Goal: Information Seeking & Learning: Learn about a topic

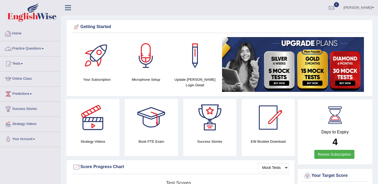
click at [44, 50] on link "Practice Questions" at bounding box center [30, 47] width 60 height 13
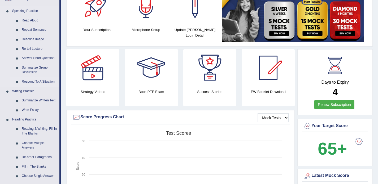
scroll to position [41, 0]
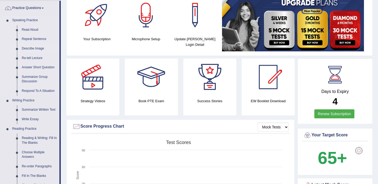
click at [36, 48] on link "Describe Image" at bounding box center [39, 49] width 40 height 10
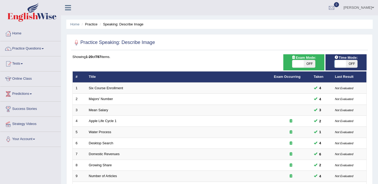
click at [353, 62] on span "OFF" at bounding box center [351, 63] width 11 height 7
checkbox input "true"
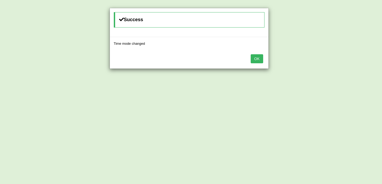
click at [260, 56] on button "OK" at bounding box center [257, 58] width 12 height 9
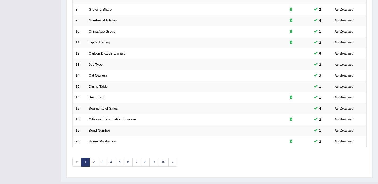
scroll to position [167, 0]
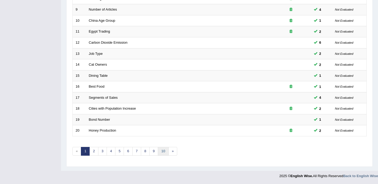
click at [162, 154] on link "10" at bounding box center [163, 151] width 11 height 9
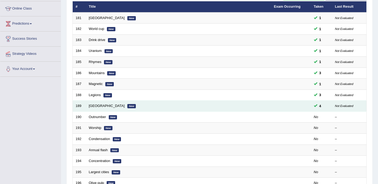
scroll to position [89, 0]
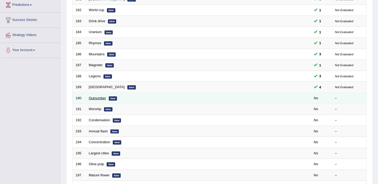
click at [99, 99] on link "Outnumber" at bounding box center [97, 98] width 17 height 4
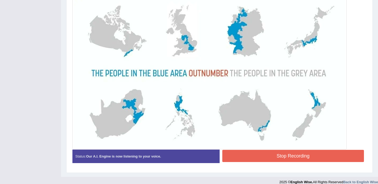
scroll to position [148, 0]
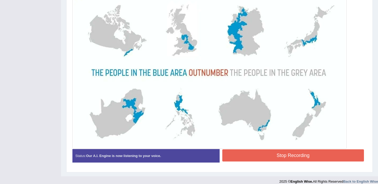
click at [239, 152] on button "Stop Recording" at bounding box center [293, 156] width 142 height 12
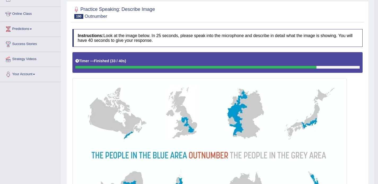
scroll to position [2, 0]
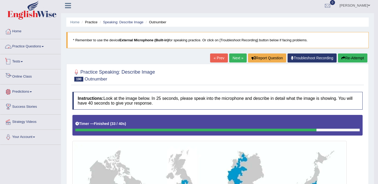
click at [22, 48] on link "Practice Questions" at bounding box center [30, 45] width 60 height 13
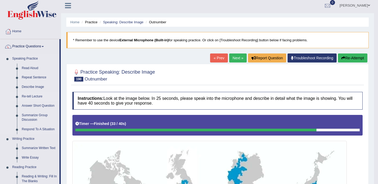
click at [39, 96] on link "Re-tell Lecture" at bounding box center [39, 97] width 40 height 10
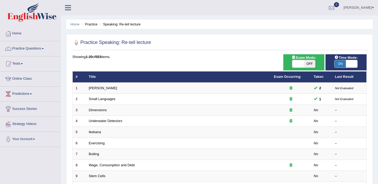
click at [341, 65] on span "ON" at bounding box center [339, 63] width 11 height 7
checkbox input "false"
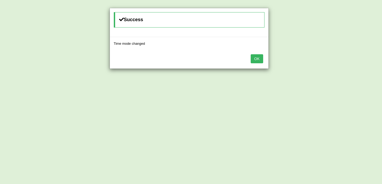
click at [253, 57] on button "OK" at bounding box center [257, 58] width 12 height 9
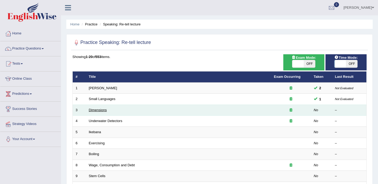
click at [100, 111] on link "Dimensions" at bounding box center [98, 110] width 18 height 4
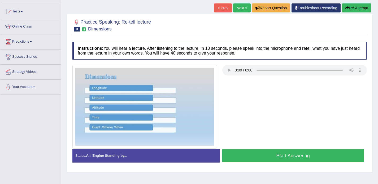
scroll to position [55, 0]
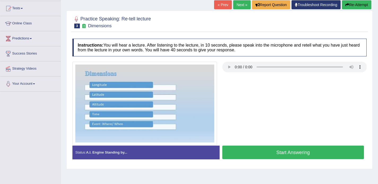
click at [255, 155] on button "Start Answering" at bounding box center [293, 153] width 142 height 14
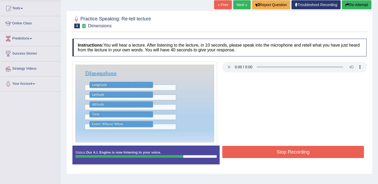
click at [263, 155] on button "Stop Recording" at bounding box center [293, 152] width 142 height 12
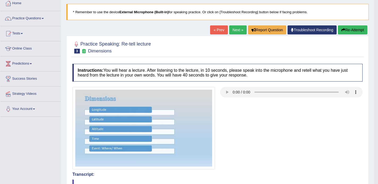
scroll to position [0, 0]
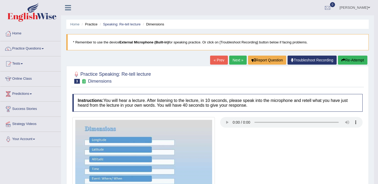
click at [230, 60] on link "Next »" at bounding box center [238, 60] width 18 height 9
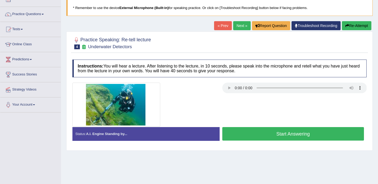
scroll to position [35, 0]
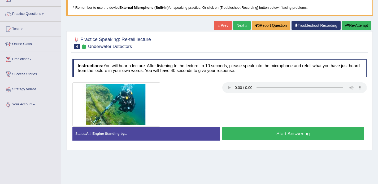
click at [239, 136] on button "Start Answering" at bounding box center [293, 134] width 142 height 14
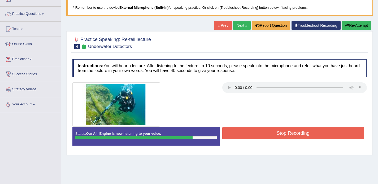
click at [239, 136] on button "Stop Recording" at bounding box center [293, 133] width 142 height 12
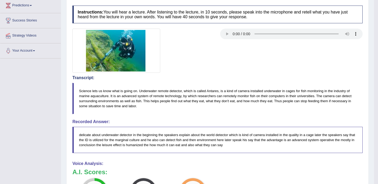
scroll to position [0, 0]
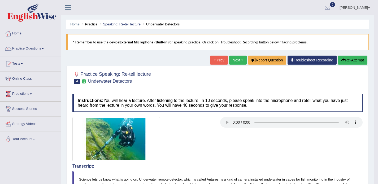
click at [234, 60] on link "Next »" at bounding box center [238, 60] width 18 height 9
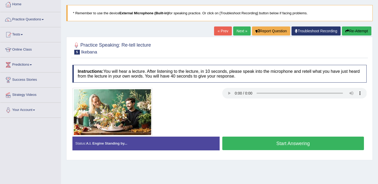
scroll to position [33, 0]
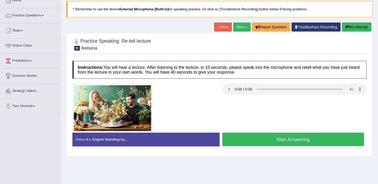
click at [244, 139] on button "Start Answering" at bounding box center [293, 140] width 142 height 14
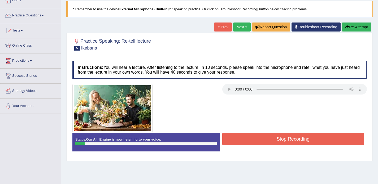
click at [352, 28] on button "Re-Attempt" at bounding box center [356, 27] width 29 height 9
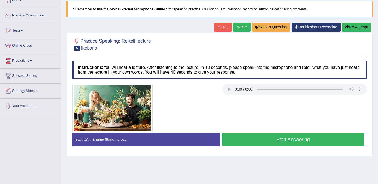
click at [243, 141] on button "Start Answering" at bounding box center [293, 140] width 142 height 14
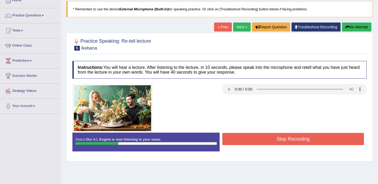
click at [354, 28] on button "Re-Attempt" at bounding box center [356, 27] width 29 height 9
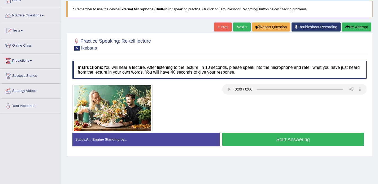
click at [289, 142] on button "Start Answering" at bounding box center [293, 140] width 142 height 14
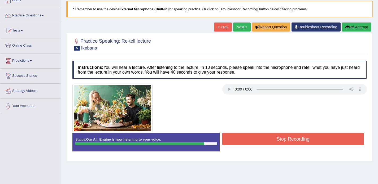
click at [289, 142] on button "Stop Recording" at bounding box center [293, 139] width 142 height 12
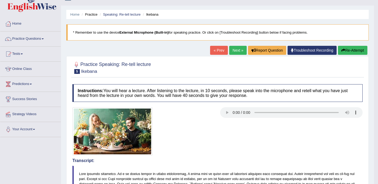
scroll to position [9, 0]
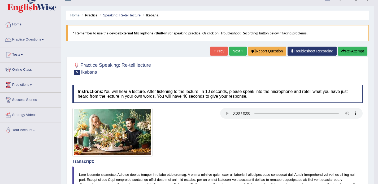
click at [234, 51] on link "Next »" at bounding box center [238, 51] width 18 height 9
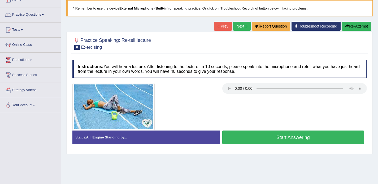
scroll to position [35, 0]
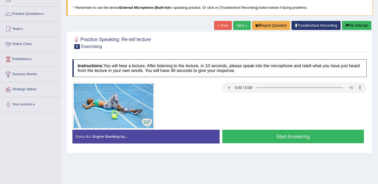
click at [274, 137] on button "Start Answering" at bounding box center [293, 137] width 142 height 14
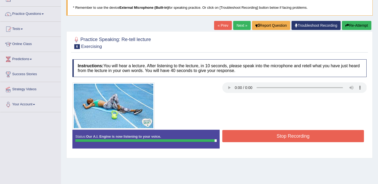
click at [277, 137] on button "Stop Recording" at bounding box center [293, 136] width 142 height 12
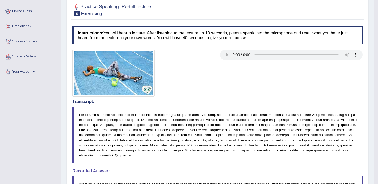
scroll to position [0, 0]
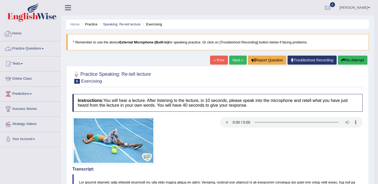
click at [30, 50] on link "Practice Questions" at bounding box center [30, 47] width 60 height 13
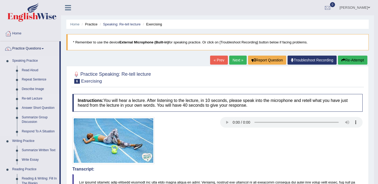
click at [39, 97] on link "Re-tell Lecture" at bounding box center [39, 99] width 40 height 10
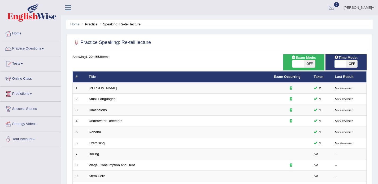
click at [354, 64] on span "OFF" at bounding box center [351, 63] width 11 height 7
checkbox input "true"
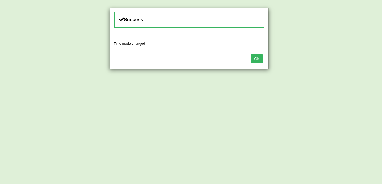
click at [258, 57] on button "OK" at bounding box center [257, 58] width 12 height 9
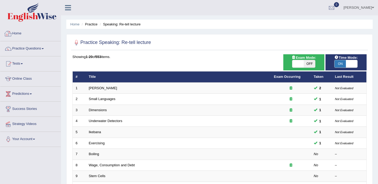
click at [18, 35] on link "Home" at bounding box center [30, 32] width 60 height 13
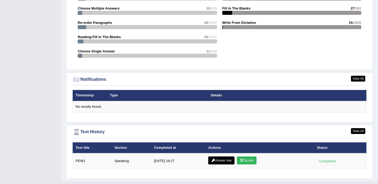
scroll to position [586, 0]
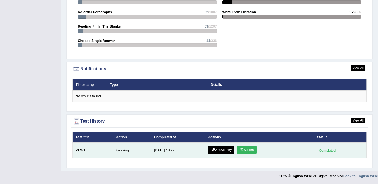
click at [249, 152] on link "Scores" at bounding box center [247, 150] width 20 height 8
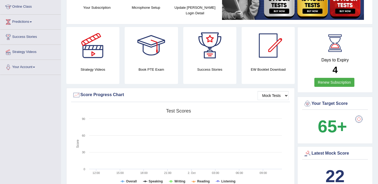
scroll to position [73, 0]
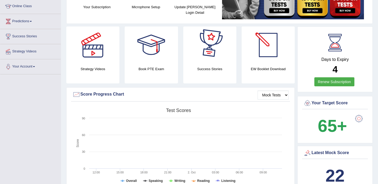
click at [331, 84] on link "Renew Subscription" at bounding box center [334, 81] width 40 height 9
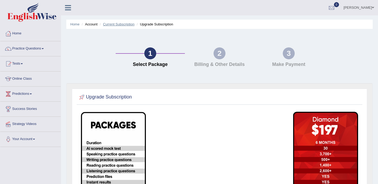
click at [117, 23] on link "Current Subscription" at bounding box center [119, 24] width 32 height 4
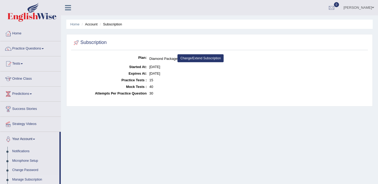
click at [209, 56] on link "Change/Extend Subscription" at bounding box center [200, 58] width 46 height 8
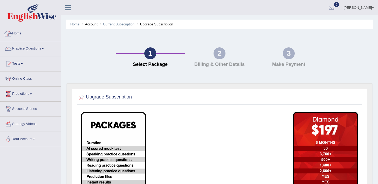
click at [19, 34] on link "Home" at bounding box center [30, 32] width 60 height 13
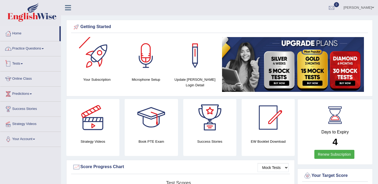
click at [34, 50] on link "Practice Questions" at bounding box center [30, 47] width 60 height 13
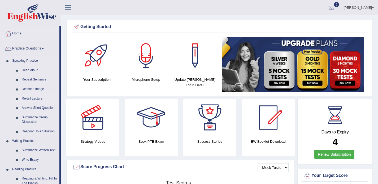
click at [39, 98] on link "Re-tell Lecture" at bounding box center [39, 99] width 40 height 10
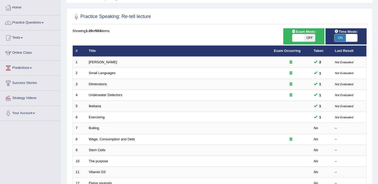
scroll to position [28, 0]
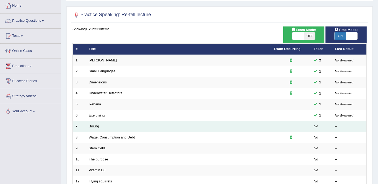
click at [94, 128] on link "Boiling" at bounding box center [94, 126] width 10 height 4
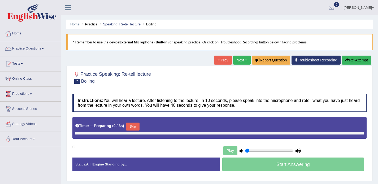
type input "0.8"
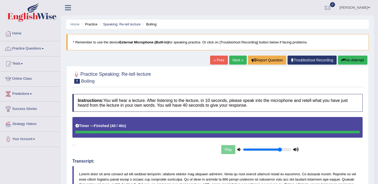
click at [235, 62] on link "Next »" at bounding box center [238, 60] width 18 height 9
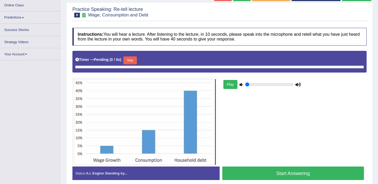
scroll to position [64, 0]
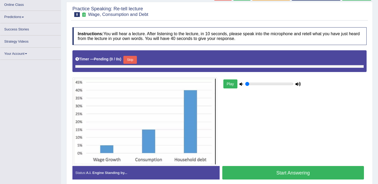
type input "0.8"
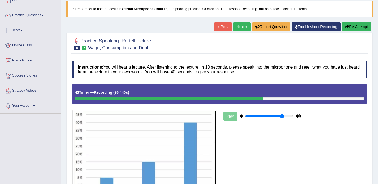
scroll to position [29, 0]
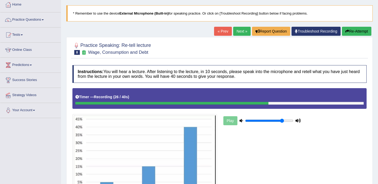
click at [357, 34] on button "Re-Attempt" at bounding box center [356, 31] width 29 height 9
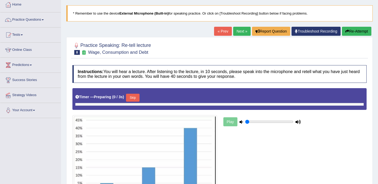
type input "0.8"
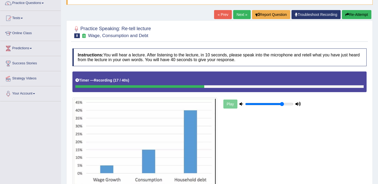
scroll to position [45, 0]
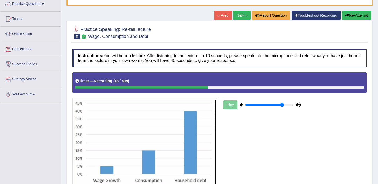
click at [368, 14] on button "Re-Attempt" at bounding box center [356, 15] width 29 height 9
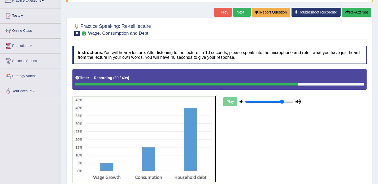
scroll to position [50, 0]
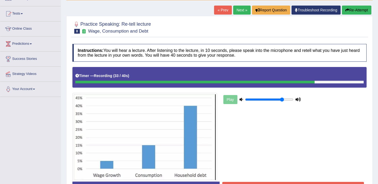
click at [350, 12] on button "Re-Attempt" at bounding box center [356, 10] width 29 height 9
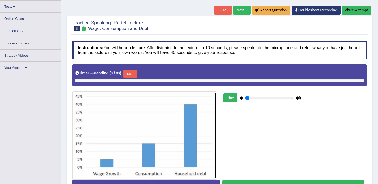
type input "0.8"
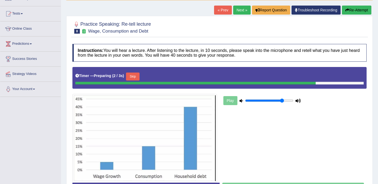
click at [136, 77] on button "Skip" at bounding box center [132, 77] width 13 height 8
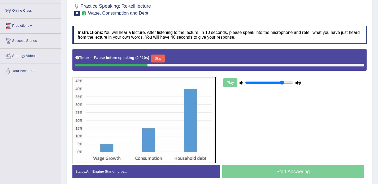
scroll to position [67, 0]
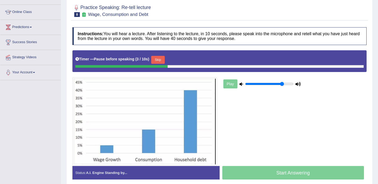
click at [163, 59] on button "Skip" at bounding box center [157, 60] width 13 height 8
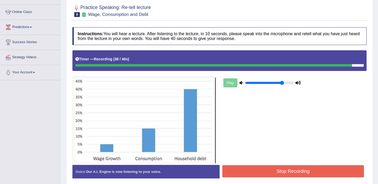
click at [248, 171] on button "Stop Recording" at bounding box center [293, 171] width 142 height 12
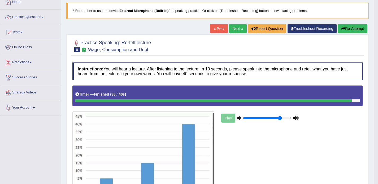
scroll to position [29, 0]
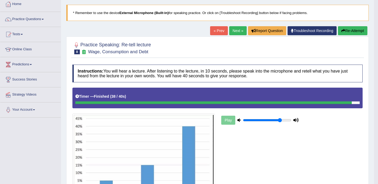
click at [229, 32] on link "Next »" at bounding box center [238, 30] width 18 height 9
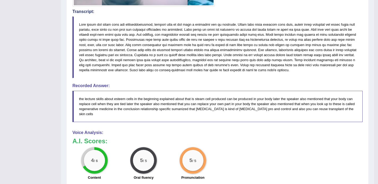
scroll to position [243, 0]
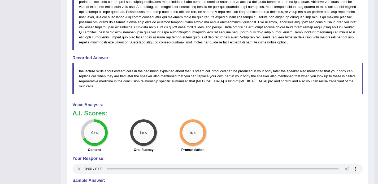
click at [77, 170] on div "Your Response:" at bounding box center [217, 165] width 290 height 19
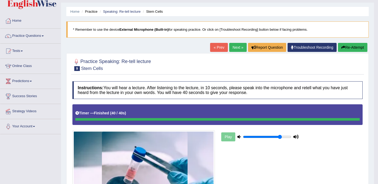
scroll to position [12, 0]
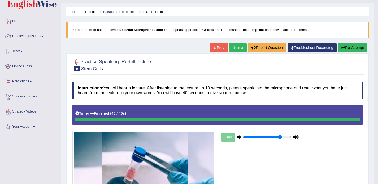
click at [234, 49] on link "Next »" at bounding box center [238, 47] width 18 height 9
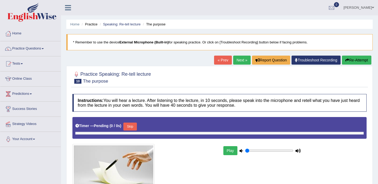
type input "0.8"
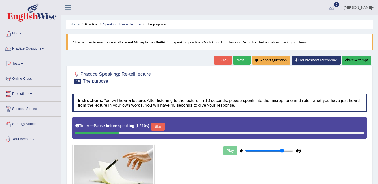
click at [354, 61] on button "Re-Attempt" at bounding box center [356, 60] width 29 height 9
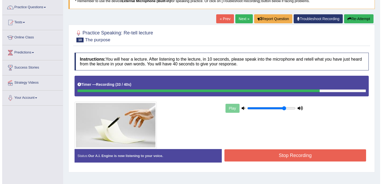
scroll to position [47, 0]
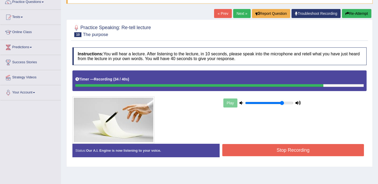
click at [299, 150] on button "Stop Recording" at bounding box center [293, 150] width 142 height 12
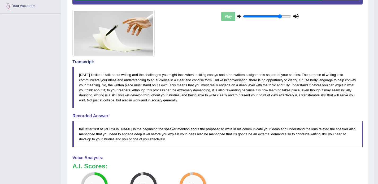
scroll to position [0, 0]
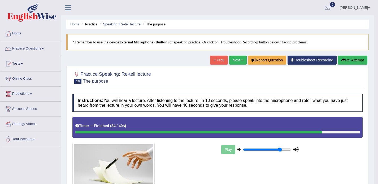
click at [229, 59] on link "Next »" at bounding box center [238, 60] width 18 height 9
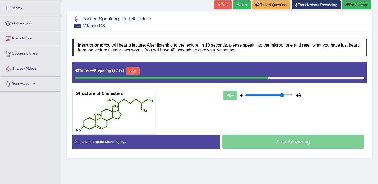
scroll to position [49, 0]
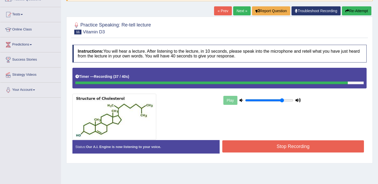
click at [282, 147] on button "Stop Recording" at bounding box center [293, 147] width 142 height 12
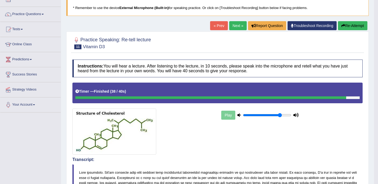
scroll to position [28, 0]
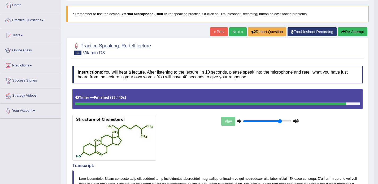
click at [351, 30] on button "Re-Attempt" at bounding box center [352, 31] width 29 height 9
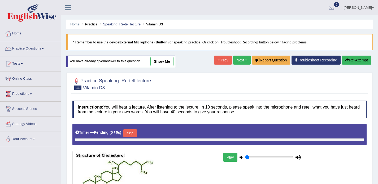
type input "0.8"
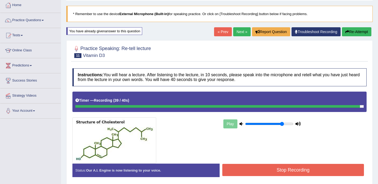
click at [301, 174] on button "Stop Recording" at bounding box center [293, 170] width 142 height 12
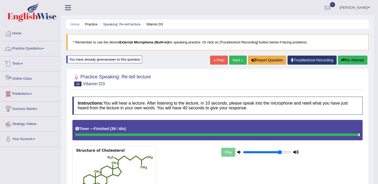
click at [42, 50] on link "Practice Questions" at bounding box center [30, 47] width 60 height 13
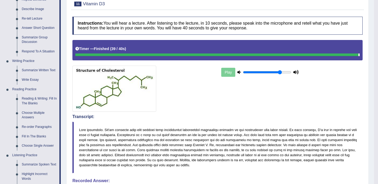
scroll to position [1, 0]
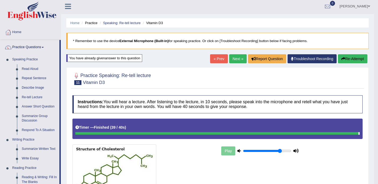
click at [232, 63] on link "Next »" at bounding box center [238, 58] width 18 height 9
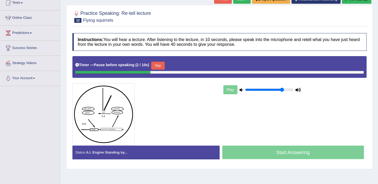
scroll to position [33, 0]
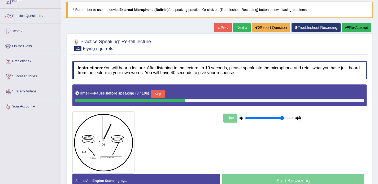
click at [350, 27] on button "Re-Attempt" at bounding box center [356, 27] width 29 height 9
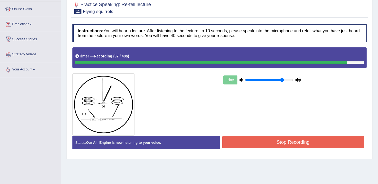
scroll to position [70, 0]
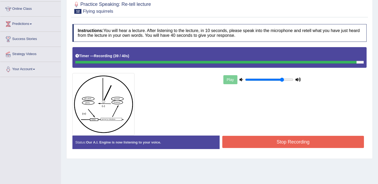
click at [299, 139] on button "Stop Recording" at bounding box center [293, 142] width 142 height 12
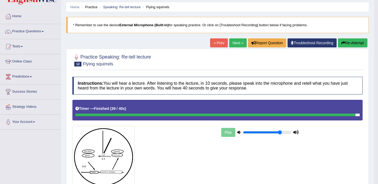
scroll to position [17, 0]
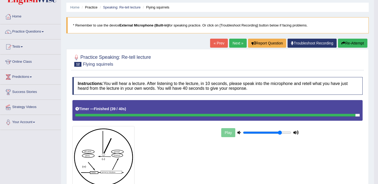
click at [234, 43] on link "Next »" at bounding box center [238, 43] width 18 height 9
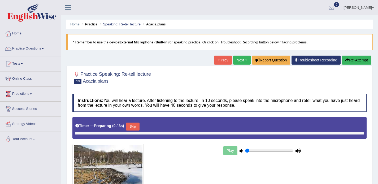
type input "0.8"
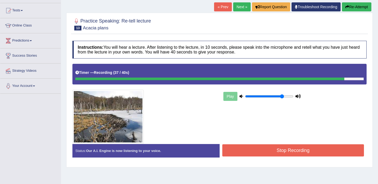
scroll to position [55, 0]
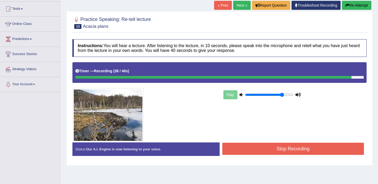
click at [252, 152] on button "Stop Recording" at bounding box center [293, 149] width 142 height 12
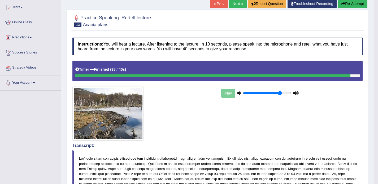
scroll to position [7, 0]
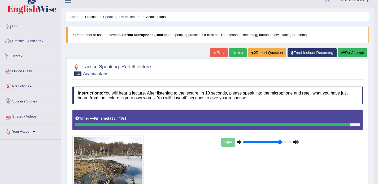
click at [41, 41] on link "Practice Questions" at bounding box center [30, 40] width 60 height 13
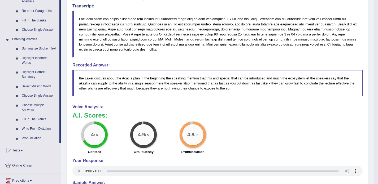
scroll to position [199, 0]
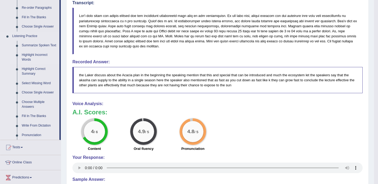
click at [35, 61] on link "Highlight Incorrect Words" at bounding box center [39, 57] width 40 height 14
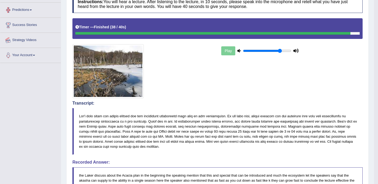
scroll to position [153, 0]
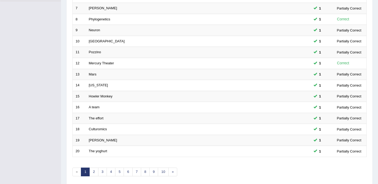
scroll to position [167, 0]
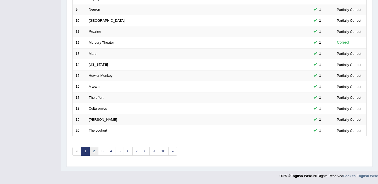
click at [94, 152] on link "2" at bounding box center [93, 151] width 9 height 9
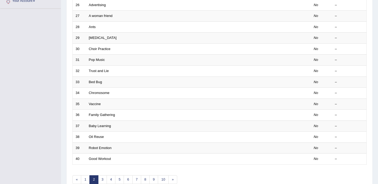
scroll to position [167, 0]
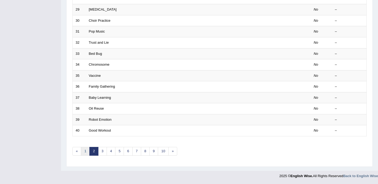
click at [85, 152] on link "1" at bounding box center [85, 151] width 9 height 9
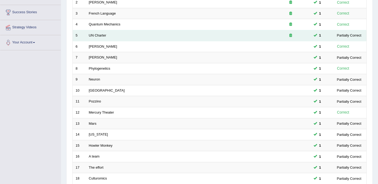
scroll to position [167, 0]
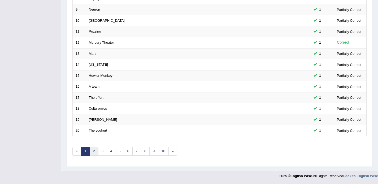
click at [92, 151] on link "2" at bounding box center [93, 151] width 9 height 9
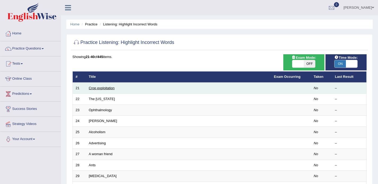
click at [101, 89] on link "Crop exploitation" at bounding box center [102, 88] width 26 height 4
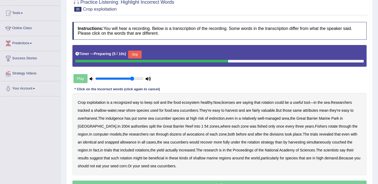
scroll to position [51, 0]
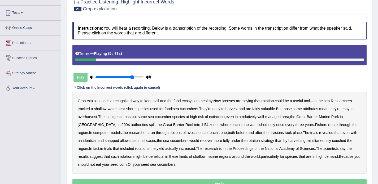
click at [232, 102] on b "licenses" at bounding box center [228, 101] width 14 height 4
click at [118, 118] on b "indulgence" at bounding box center [115, 117] width 18 height 4
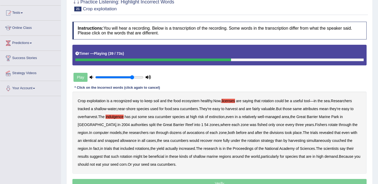
click at [187, 133] on b "avocations" at bounding box center [196, 133] width 18 height 4
click at [107, 142] on b "snapped" at bounding box center [112, 141] width 14 height 4
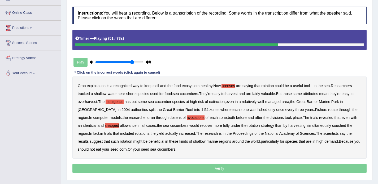
scroll to position [68, 0]
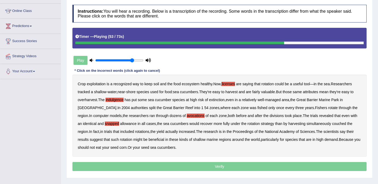
click at [340, 124] on b "couched" at bounding box center [339, 124] width 14 height 4
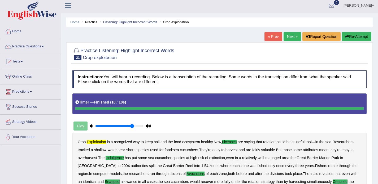
scroll to position [0, 0]
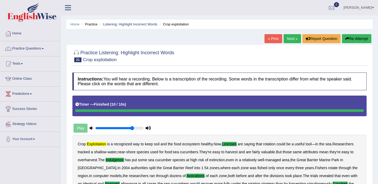
click at [292, 38] on link "Next »" at bounding box center [293, 38] width 18 height 9
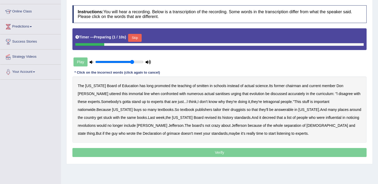
scroll to position [75, 0]
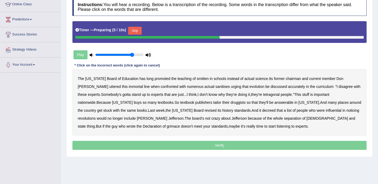
click at [141, 29] on button "Skip" at bounding box center [134, 31] width 13 height 8
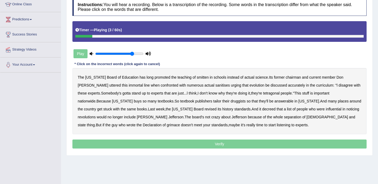
click at [192, 80] on div "The Texas Board of Education has long promoted the teaching of smitten in schoo…" at bounding box center [219, 101] width 294 height 66
click at [197, 79] on b "smitten" at bounding box center [203, 77] width 12 height 4
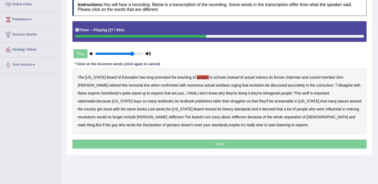
click at [263, 93] on b "tetragonal" at bounding box center [271, 93] width 16 height 4
click at [230, 100] on b "druggists" at bounding box center [237, 101] width 15 height 4
click at [346, 110] on b "noticing" at bounding box center [352, 109] width 13 height 4
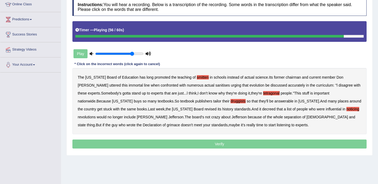
click at [180, 123] on b "grimace" at bounding box center [173, 125] width 13 height 4
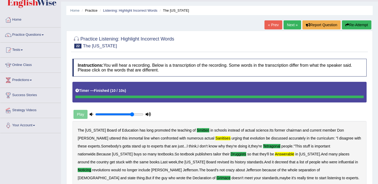
scroll to position [11, 0]
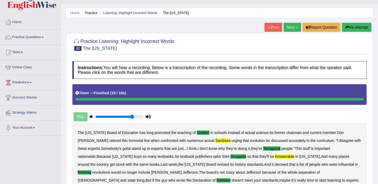
click at [288, 25] on link "Next »" at bounding box center [293, 27] width 18 height 9
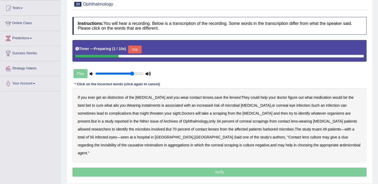
scroll to position [75, 0]
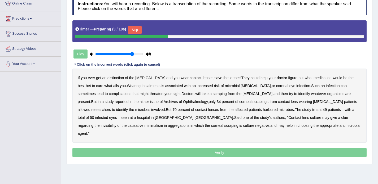
click at [137, 32] on button "Skip" at bounding box center [134, 30] width 13 height 8
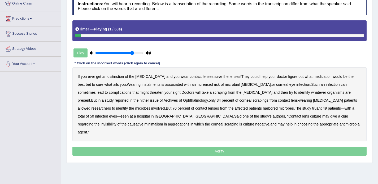
click at [117, 76] on b "distinction" at bounding box center [115, 77] width 16 height 4
click at [142, 86] on b "instalments" at bounding box center [151, 84] width 19 height 4
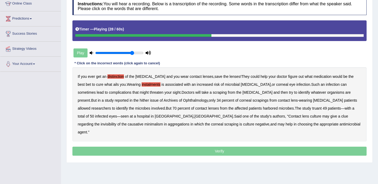
click at [164, 100] on b "Archives" at bounding box center [171, 100] width 14 height 4
click at [249, 110] on b "patients" at bounding box center [255, 108] width 13 height 4
click at [235, 109] on b "affected" at bounding box center [241, 108] width 13 height 4
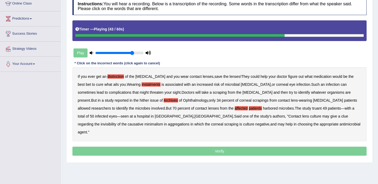
click at [249, 108] on b "patients" at bounding box center [255, 108] width 13 height 4
click at [235, 110] on b "affected" at bounding box center [241, 108] width 13 height 4
click at [116, 122] on b "invisibility" at bounding box center [109, 124] width 16 height 4
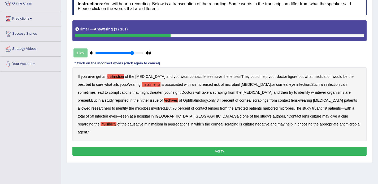
click at [217, 147] on button "Verify" at bounding box center [219, 151] width 294 height 9
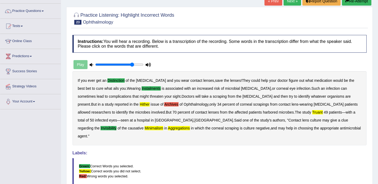
scroll to position [13, 0]
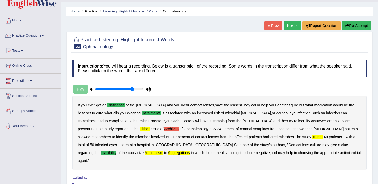
click at [290, 25] on link "Next »" at bounding box center [293, 25] width 18 height 9
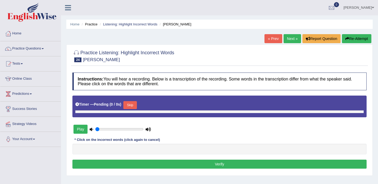
type input "0.8"
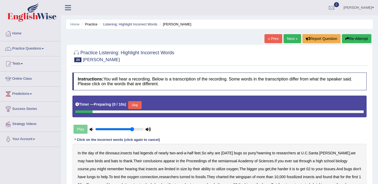
scroll to position [51, 0]
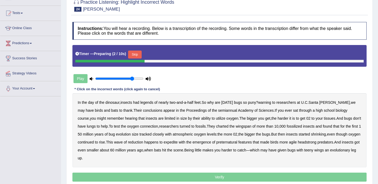
click at [140, 54] on button "Skip" at bounding box center [134, 55] width 13 height 8
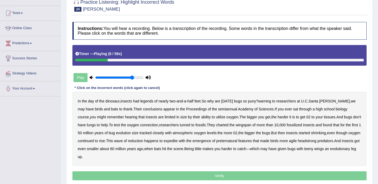
click at [271, 101] on b "warning" at bounding box center [264, 101] width 13 height 4
click at [218, 111] on b "semiannual" at bounding box center [227, 109] width 19 height 4
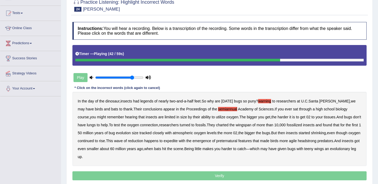
click at [310, 134] on b "started" at bounding box center [304, 133] width 11 height 4
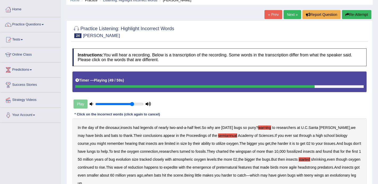
scroll to position [22, 0]
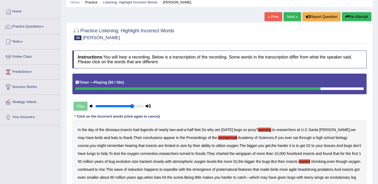
click at [356, 16] on button "Re-Attempt" at bounding box center [356, 16] width 29 height 9
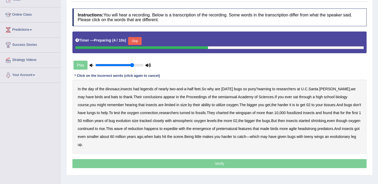
scroll to position [67, 0]
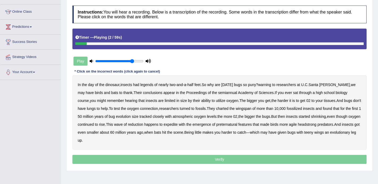
click at [85, 84] on b "the" at bounding box center [84, 85] width 5 height 4
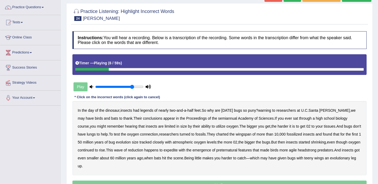
scroll to position [36, 0]
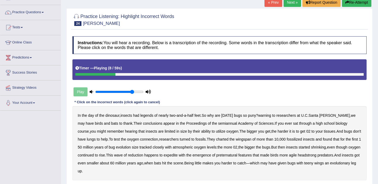
click at [350, 2] on button "Re-Attempt" at bounding box center [356, 2] width 29 height 9
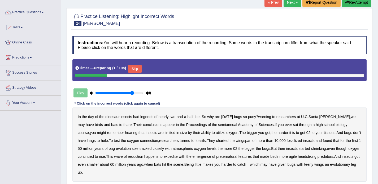
click at [137, 69] on button "Skip" at bounding box center [134, 69] width 13 height 8
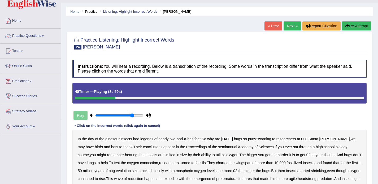
scroll to position [11, 0]
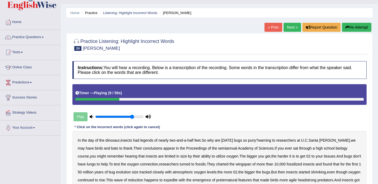
click at [359, 24] on button "Re-Attempt" at bounding box center [356, 27] width 29 height 9
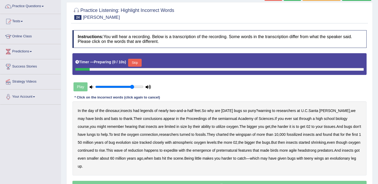
scroll to position [45, 0]
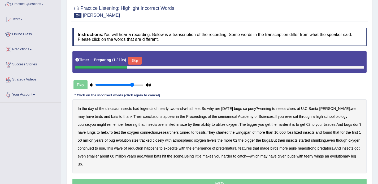
click at [139, 61] on button "Skip" at bounding box center [134, 61] width 13 height 8
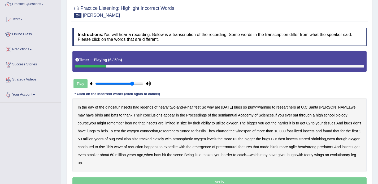
click at [270, 109] on b "warning" at bounding box center [264, 107] width 13 height 4
click at [218, 117] on b "semiannual" at bounding box center [227, 115] width 19 height 4
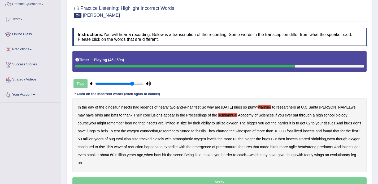
click at [159, 149] on b "happens" at bounding box center [151, 147] width 14 height 4
click at [237, 147] on b "preternatural" at bounding box center [226, 147] width 21 height 4
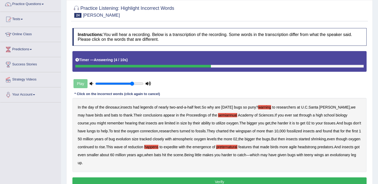
click at [147, 108] on b "legends" at bounding box center [146, 107] width 13 height 4
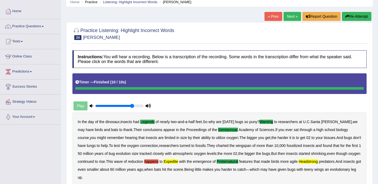
scroll to position [21, 0]
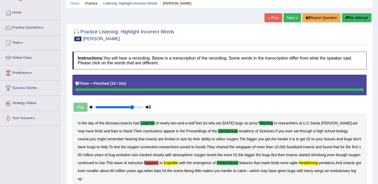
click at [288, 15] on link "Next »" at bounding box center [293, 17] width 18 height 9
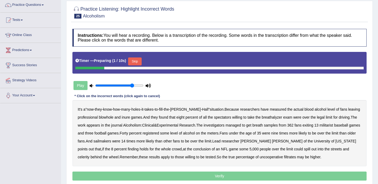
scroll to position [53, 0]
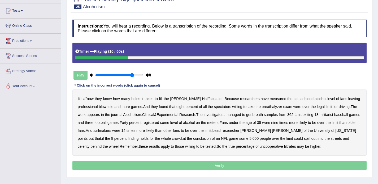
click at [123, 108] on b "inure" at bounding box center [126, 107] width 8 height 4
click at [333, 116] on b "militarist" at bounding box center [326, 115] width 14 height 4
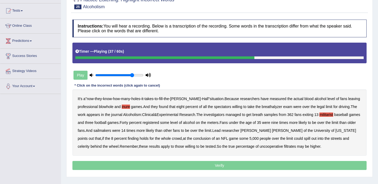
click at [111, 131] on b "sailmakers" at bounding box center [102, 131] width 18 height 4
click at [89, 145] on b "celerity" at bounding box center [84, 147] width 12 height 4
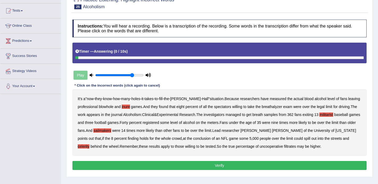
click at [284, 146] on b "filtrates" at bounding box center [290, 147] width 12 height 4
click at [120, 131] on b "were" at bounding box center [116, 131] width 8 height 4
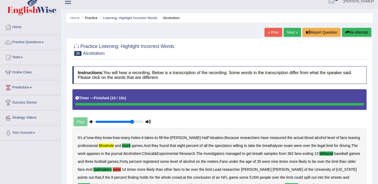
scroll to position [0, 0]
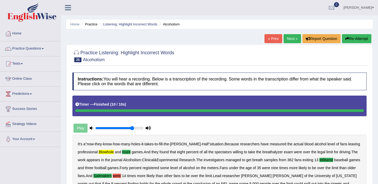
click at [289, 39] on link "Next »" at bounding box center [293, 38] width 18 height 9
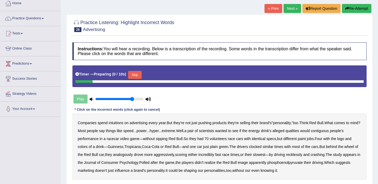
scroll to position [38, 0]
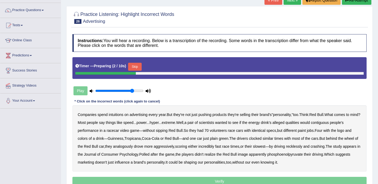
click at [138, 64] on button "Skip" at bounding box center [134, 67] width 13 height 8
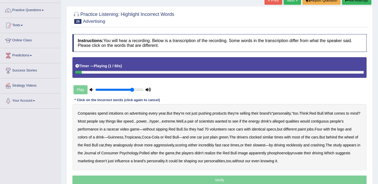
click at [116, 114] on b "intuitions" at bounding box center [116, 113] width 15 height 4
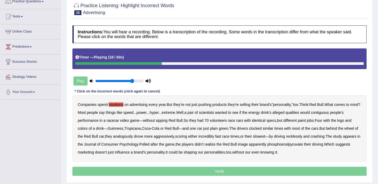
click at [329, 114] on b "contiguous" at bounding box center [320, 113] width 18 height 4
click at [130, 138] on b "analogously" at bounding box center [123, 136] width 20 height 4
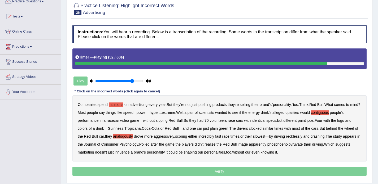
click at [303, 146] on b "phosphoenolpyruvate" at bounding box center [285, 144] width 36 height 4
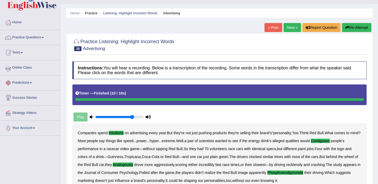
scroll to position [3, 0]
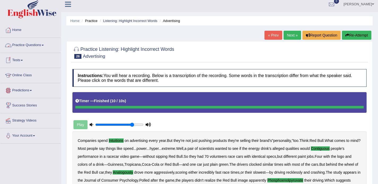
click at [43, 43] on link "Practice Questions" at bounding box center [30, 44] width 60 height 13
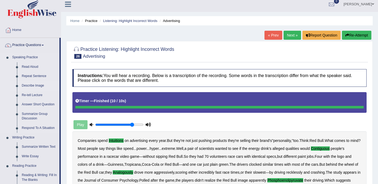
click at [35, 85] on link "Describe Image" at bounding box center [39, 86] width 40 height 10
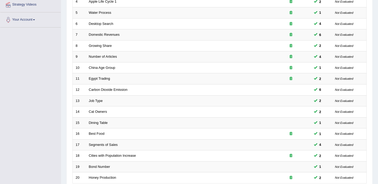
scroll to position [167, 0]
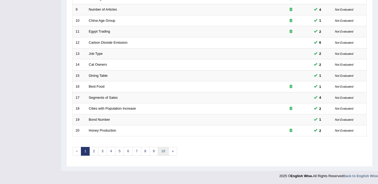
click at [161, 154] on link "10" at bounding box center [163, 151] width 11 height 9
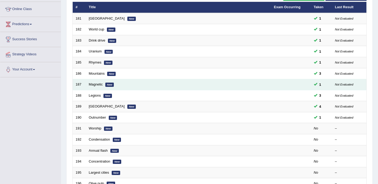
scroll to position [71, 0]
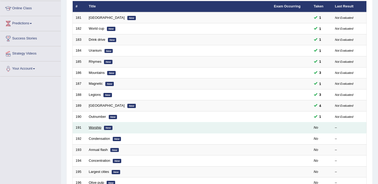
click at [96, 128] on link "Worship" at bounding box center [95, 128] width 12 height 4
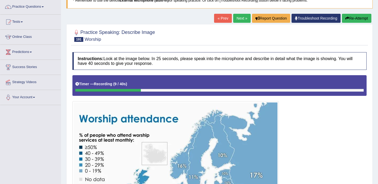
scroll to position [39, 0]
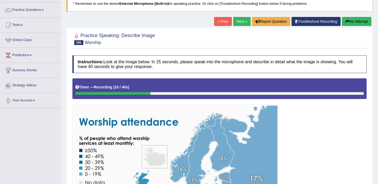
click at [351, 23] on button "Re-Attempt" at bounding box center [356, 21] width 29 height 9
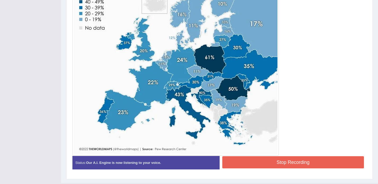
scroll to position [202, 0]
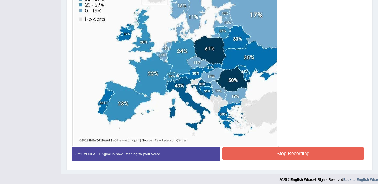
click at [297, 154] on button "Stop Recording" at bounding box center [293, 154] width 142 height 12
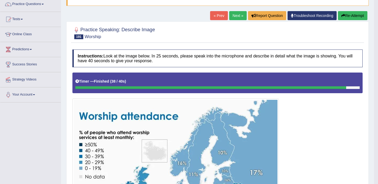
scroll to position [0, 0]
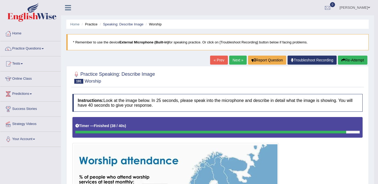
click at [231, 60] on link "Next »" at bounding box center [238, 60] width 18 height 9
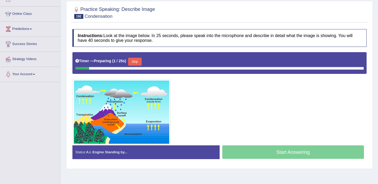
scroll to position [49, 0]
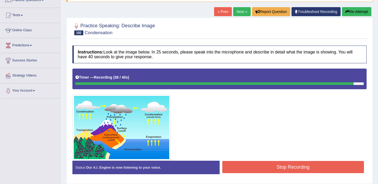
click at [243, 165] on button "Stop Recording" at bounding box center [293, 167] width 142 height 12
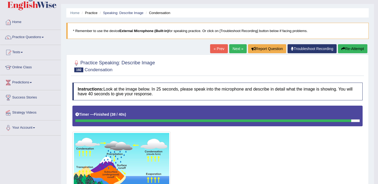
scroll to position [0, 0]
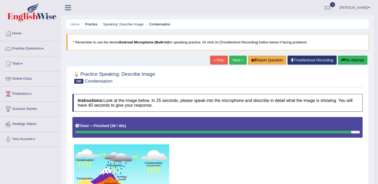
click at [233, 58] on link "Next »" at bounding box center [238, 60] width 18 height 9
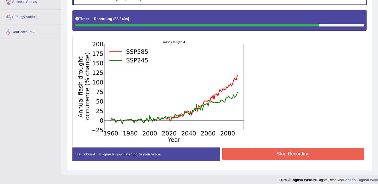
scroll to position [108, 0]
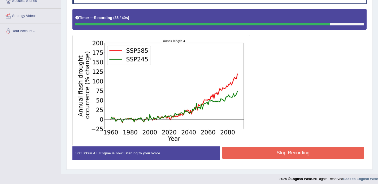
click at [251, 155] on button "Stop Recording" at bounding box center [293, 153] width 142 height 12
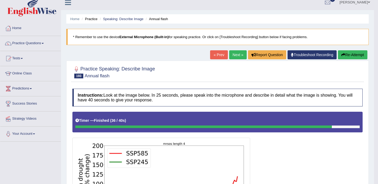
scroll to position [0, 0]
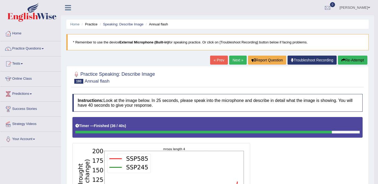
click at [345, 64] on button "Re-Attempt" at bounding box center [352, 60] width 29 height 9
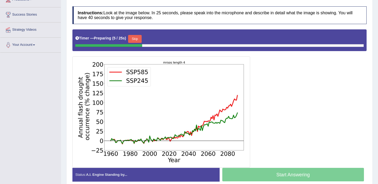
scroll to position [97, 0]
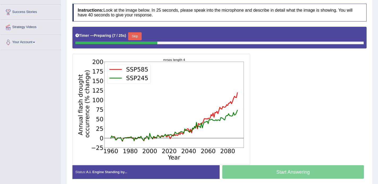
click at [140, 34] on button "Skip" at bounding box center [134, 36] width 13 height 8
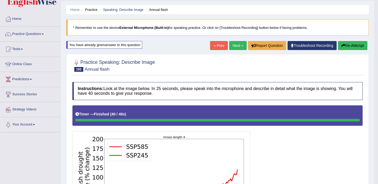
scroll to position [0, 0]
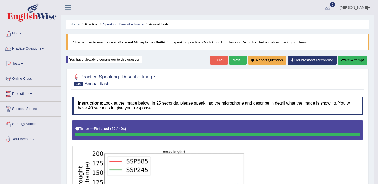
click at [353, 59] on button "Re-Attempt" at bounding box center [352, 60] width 29 height 9
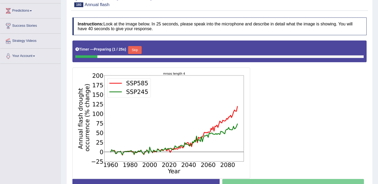
scroll to position [77, 0]
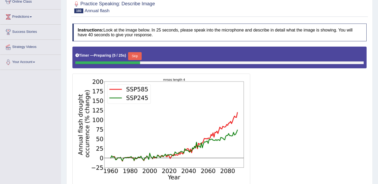
click at [136, 56] on button "Skip" at bounding box center [134, 56] width 13 height 8
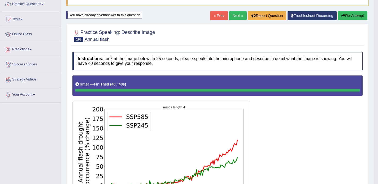
scroll to position [33, 0]
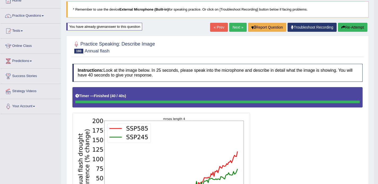
click at [230, 24] on link "Next »" at bounding box center [238, 27] width 18 height 9
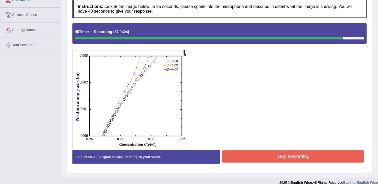
scroll to position [101, 0]
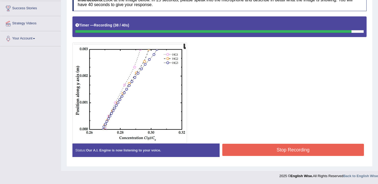
click at [241, 149] on button "Stop Recording" at bounding box center [293, 150] width 142 height 12
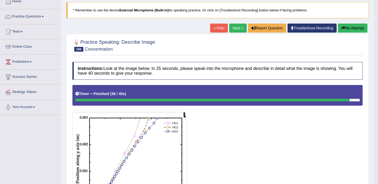
scroll to position [29, 0]
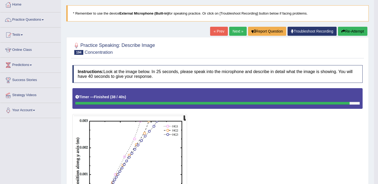
click at [233, 34] on link "Next »" at bounding box center [238, 31] width 18 height 9
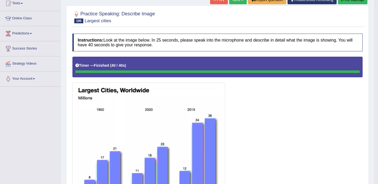
scroll to position [31, 0]
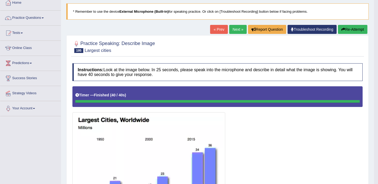
click at [346, 29] on button "Re-Attempt" at bounding box center [352, 29] width 29 height 9
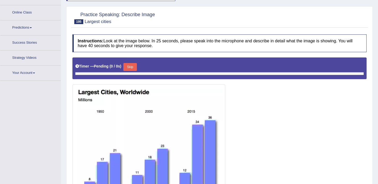
scroll to position [76, 0]
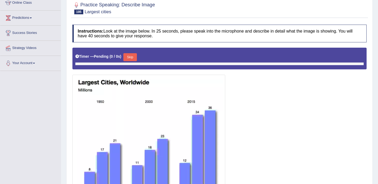
click at [135, 62] on div "Skip" at bounding box center [129, 57] width 13 height 9
click at [138, 58] on button "Skip" at bounding box center [134, 57] width 13 height 8
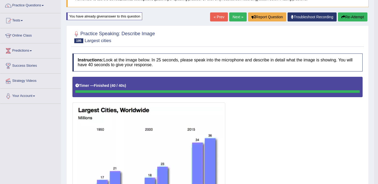
scroll to position [34, 0]
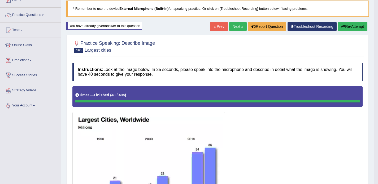
click at [232, 29] on link "Next »" at bounding box center [238, 26] width 18 height 9
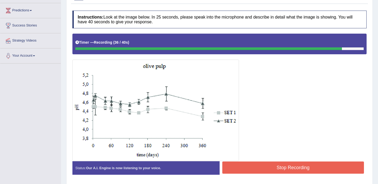
scroll to position [101, 0]
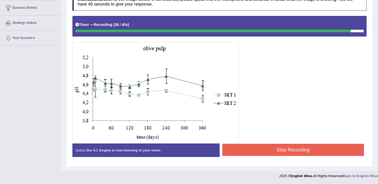
click at [248, 151] on button "Stop Recording" at bounding box center [293, 150] width 142 height 12
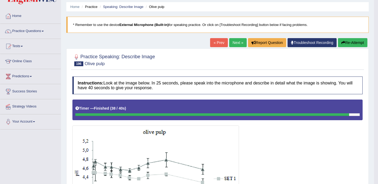
scroll to position [23, 0]
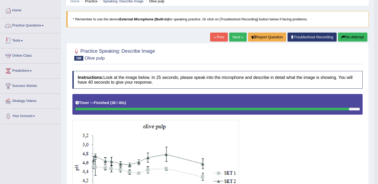
click at [45, 24] on link "Practice Questions" at bounding box center [30, 24] width 60 height 13
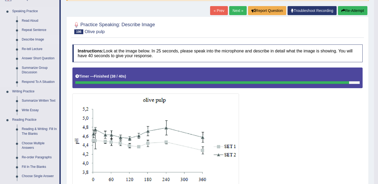
scroll to position [49, 0]
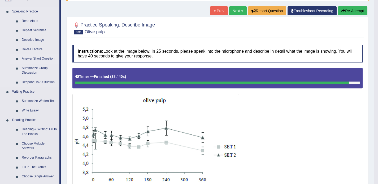
click at [37, 60] on link "Answer Short Question" at bounding box center [39, 59] width 40 height 10
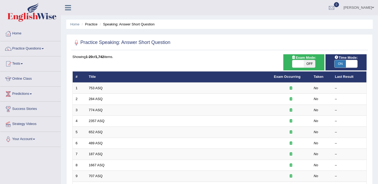
click at [339, 66] on span "ON" at bounding box center [339, 63] width 11 height 7
checkbox input "false"
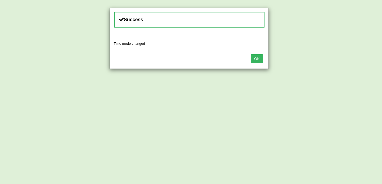
click at [260, 57] on button "OK" at bounding box center [257, 58] width 12 height 9
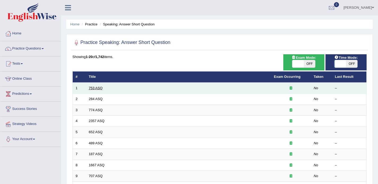
click at [95, 86] on link "753 ASQ" at bounding box center [96, 88] width 14 height 4
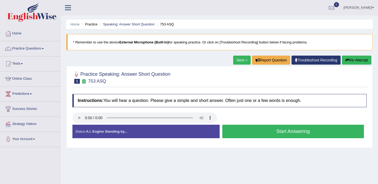
click at [251, 132] on button "Start Answering" at bounding box center [293, 132] width 142 height 14
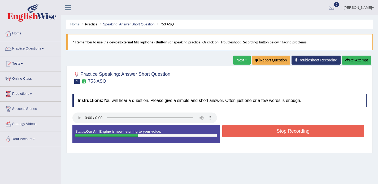
click at [251, 132] on button "Stop Recording" at bounding box center [293, 131] width 142 height 12
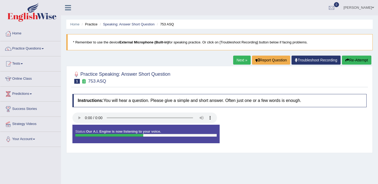
click at [251, 132] on div "Instructions: You will hear a question. Please give a simple and short answer. …" at bounding box center [219, 120] width 297 height 59
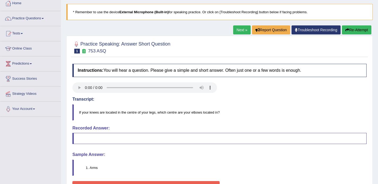
scroll to position [19, 0]
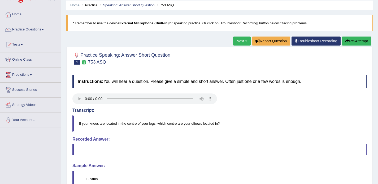
click at [362, 44] on button "Re-Attempt" at bounding box center [356, 41] width 29 height 9
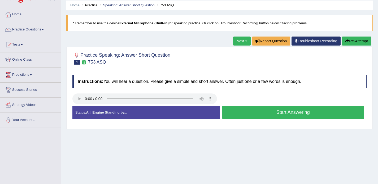
click at [234, 114] on button "Start Answering" at bounding box center [293, 113] width 142 height 14
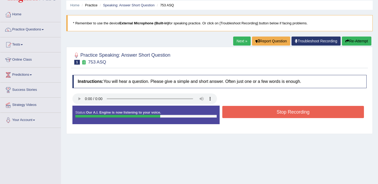
click at [234, 114] on button "Stop Recording" at bounding box center [293, 112] width 142 height 12
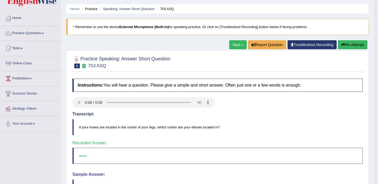
scroll to position [14, 0]
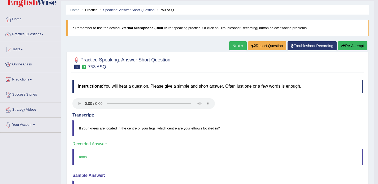
click at [234, 41] on link "Next »" at bounding box center [238, 45] width 18 height 9
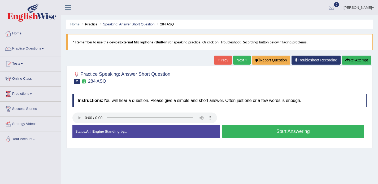
click at [25, 37] on link "Home" at bounding box center [30, 32] width 60 height 13
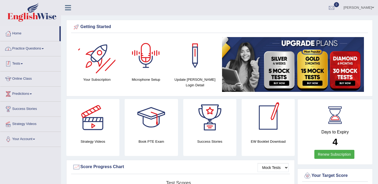
click at [43, 47] on link "Practice Questions" at bounding box center [30, 47] width 60 height 13
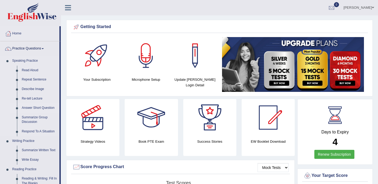
click at [37, 107] on link "Answer Short Question" at bounding box center [39, 108] width 40 height 10
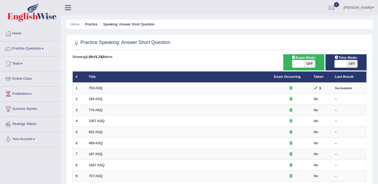
click at [353, 66] on span "OFF" at bounding box center [351, 63] width 11 height 7
checkbox input "true"
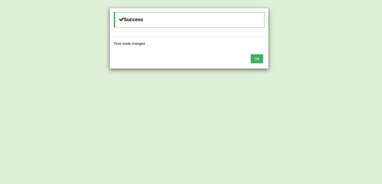
click at [258, 60] on button "OK" at bounding box center [257, 58] width 12 height 9
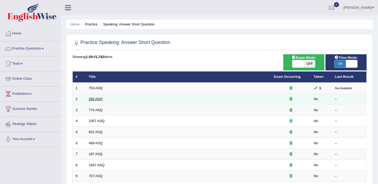
click at [94, 98] on link "284 ASQ" at bounding box center [96, 99] width 14 height 4
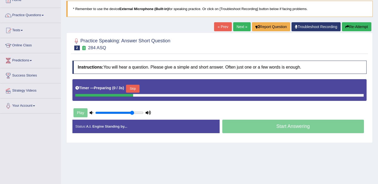
scroll to position [34, 0]
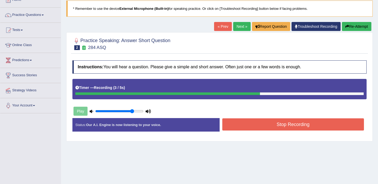
click at [233, 125] on button "Stop Recording" at bounding box center [293, 125] width 142 height 12
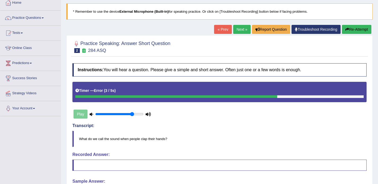
scroll to position [26, 0]
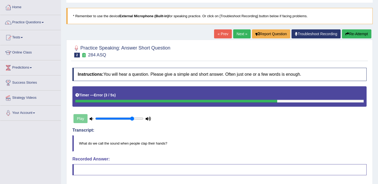
click at [354, 32] on button "Re-Attempt" at bounding box center [356, 33] width 29 height 9
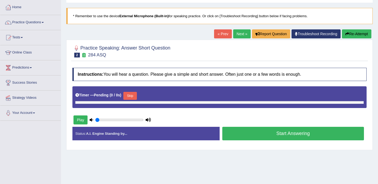
type input "0.8"
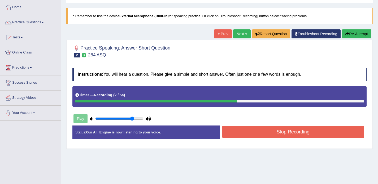
click at [253, 130] on button "Stop Recording" at bounding box center [293, 132] width 142 height 12
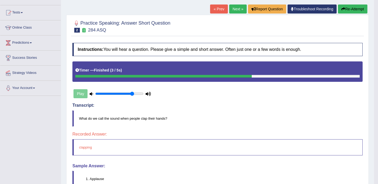
scroll to position [53, 0]
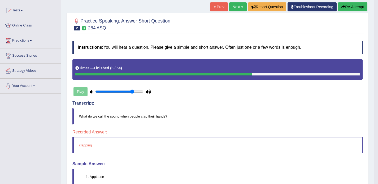
click at [238, 7] on link "Next »" at bounding box center [238, 6] width 18 height 9
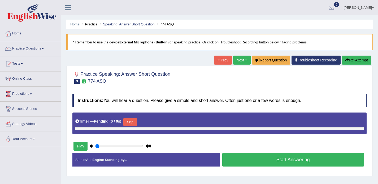
type input "0.8"
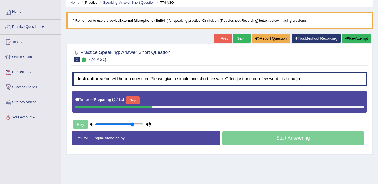
scroll to position [23, 0]
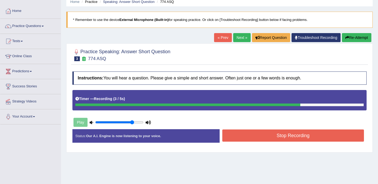
click at [236, 138] on button "Stop Recording" at bounding box center [293, 136] width 142 height 12
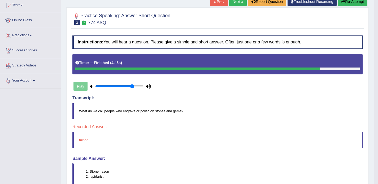
scroll to position [58, 0]
click at [230, 3] on link "Next »" at bounding box center [238, 1] width 18 height 9
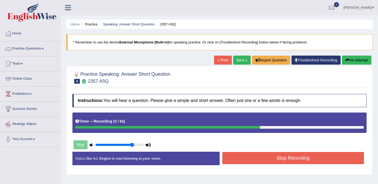
click at [232, 157] on button "Stop Recording" at bounding box center [293, 158] width 142 height 12
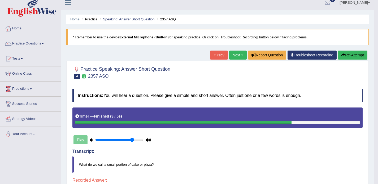
scroll to position [2, 0]
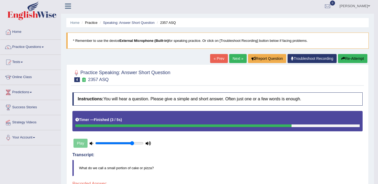
click at [343, 58] on icon "button" at bounding box center [343, 59] width 4 height 4
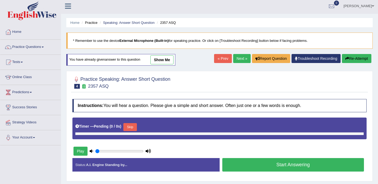
type input "0.8"
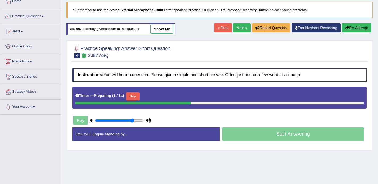
scroll to position [37, 0]
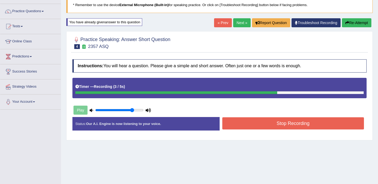
click at [269, 119] on button "Stop Recording" at bounding box center [293, 123] width 142 height 12
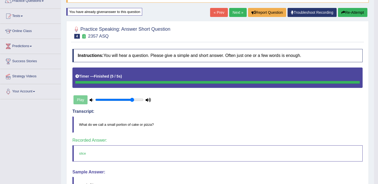
scroll to position [47, 0]
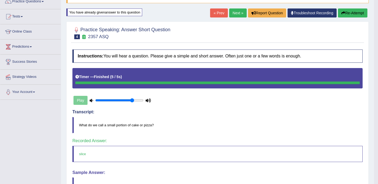
click at [234, 13] on link "Next »" at bounding box center [238, 12] width 18 height 9
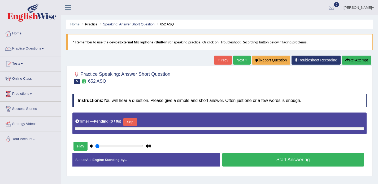
type input "0.8"
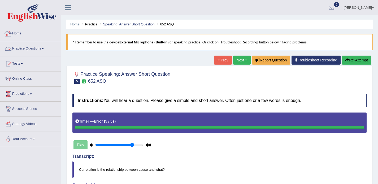
click at [33, 51] on link "Practice Questions" at bounding box center [30, 47] width 60 height 13
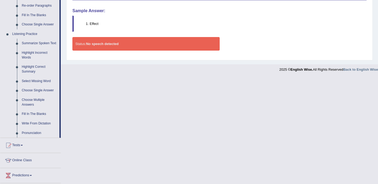
scroll to position [203, 0]
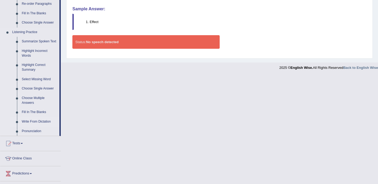
click at [38, 124] on link "Write From Dictation" at bounding box center [39, 122] width 40 height 10
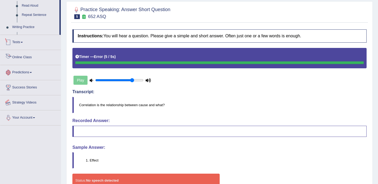
scroll to position [95, 0]
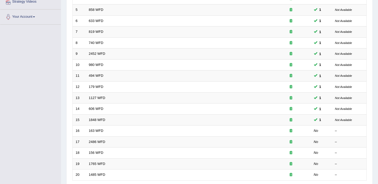
scroll to position [167, 0]
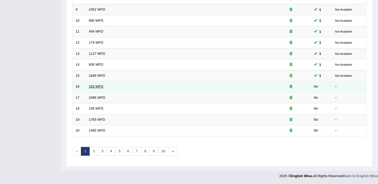
click at [94, 87] on link "163 WFD" at bounding box center [96, 87] width 15 height 4
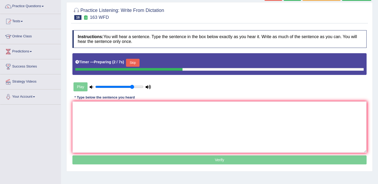
scroll to position [46, 0]
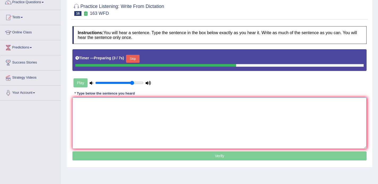
click at [97, 105] on textarea at bounding box center [219, 123] width 294 height 51
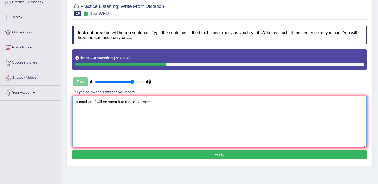
click at [77, 102] on textarea "a number of will be summit to the conference" at bounding box center [219, 121] width 294 height 51
type textarea "A number of assigmentes will be summit to the conference"
click at [153, 153] on button "Verify" at bounding box center [219, 154] width 294 height 9
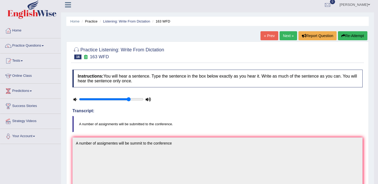
scroll to position [0, 0]
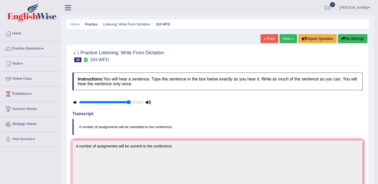
click at [284, 40] on link "Next »" at bounding box center [289, 38] width 18 height 9
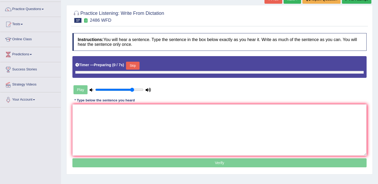
scroll to position [40, 0]
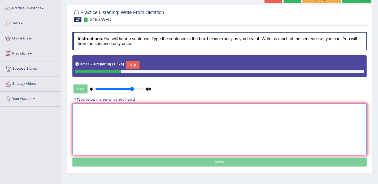
click at [183, 110] on textarea at bounding box center [219, 129] width 294 height 51
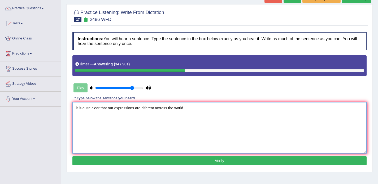
click at [80, 108] on textarea "it is quite clear that our expressions are diferent acrross the world." at bounding box center [219, 127] width 294 height 51
type textarea "It is quite clear that our expressions are diferent acrross the world."
click at [162, 162] on button "Verify" at bounding box center [219, 160] width 294 height 9
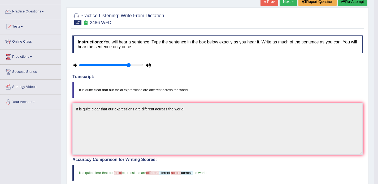
scroll to position [17, 0]
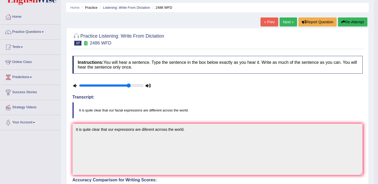
click at [281, 24] on link "Next »" at bounding box center [289, 22] width 18 height 9
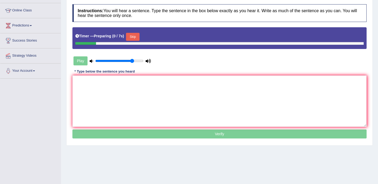
scroll to position [74, 0]
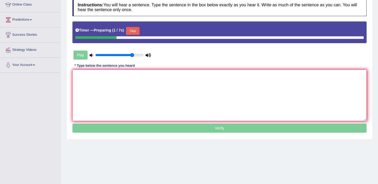
click at [193, 84] on textarea at bounding box center [219, 95] width 294 height 51
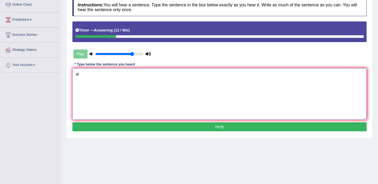
type textarea "a"
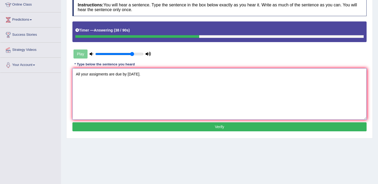
type textarea "All your assigments are due by [DATE]."
click at [227, 128] on button "Verify" at bounding box center [219, 127] width 294 height 9
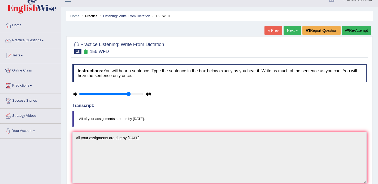
scroll to position [8, 0]
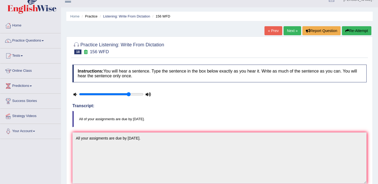
click at [293, 33] on link "Next »" at bounding box center [293, 30] width 18 height 9
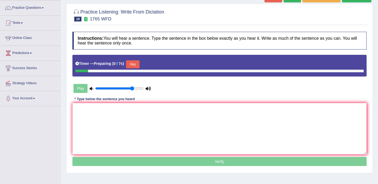
scroll to position [53, 0]
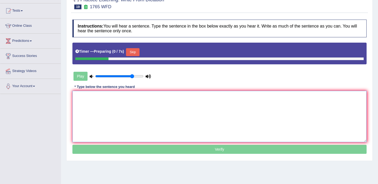
click at [213, 99] on textarea at bounding box center [219, 116] width 294 height 51
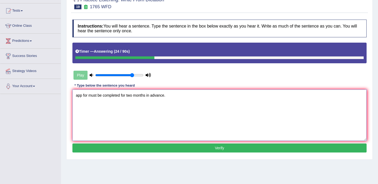
click at [82, 97] on textarea "app for must be completed for two months in advance." at bounding box center [219, 115] width 294 height 51
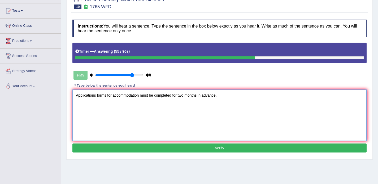
click at [178, 97] on textarea "Applications forms for accommodation must be completed for two months in advanc…" at bounding box center [219, 115] width 294 height 51
type textarea "Applications forms for accommodation must be completed in two months in advance."
click at [188, 150] on button "Verify" at bounding box center [219, 148] width 294 height 9
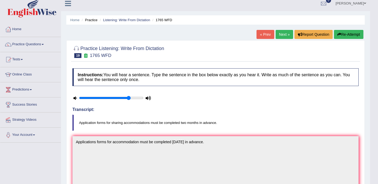
scroll to position [0, 0]
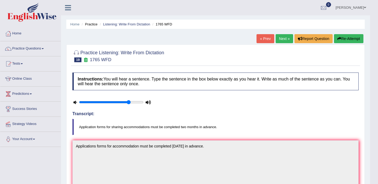
click at [280, 38] on link "Next »" at bounding box center [285, 38] width 18 height 9
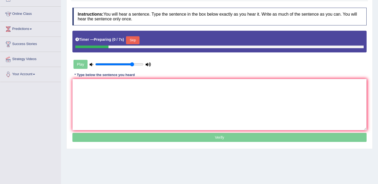
scroll to position [66, 0]
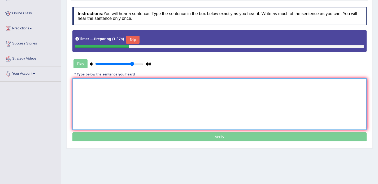
click at [206, 89] on textarea at bounding box center [219, 103] width 294 height 51
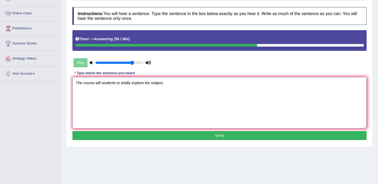
click at [102, 82] on textarea "The course will students to totally explore the subject." at bounding box center [219, 102] width 294 height 51
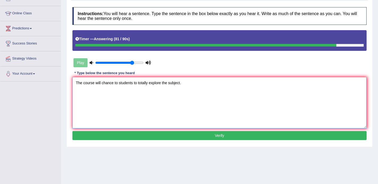
type textarea "The course will chance to students to totally explore the subject."
click at [199, 134] on button "Verify" at bounding box center [219, 135] width 294 height 9
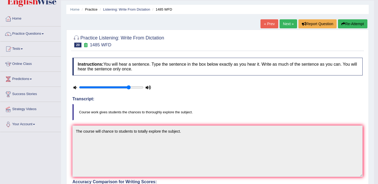
scroll to position [8, 0]
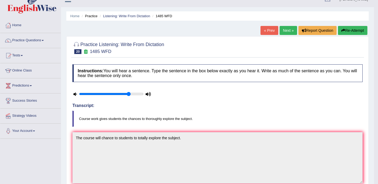
click at [286, 32] on link "Next »" at bounding box center [289, 30] width 18 height 9
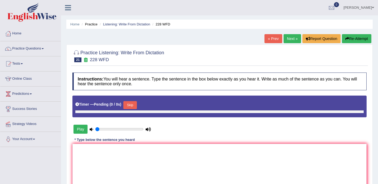
type input "0.8"
click at [197, 154] on textarea at bounding box center [219, 169] width 294 height 51
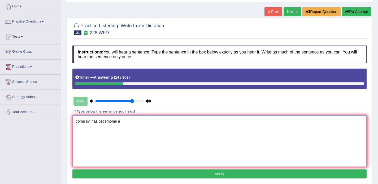
scroll to position [19, 0]
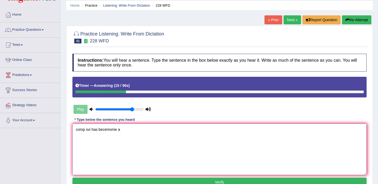
type textarea "comp svi has becemome a"
click at [359, 20] on button "Re-Attempt" at bounding box center [356, 19] width 29 height 9
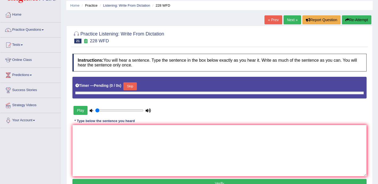
type input "0.8"
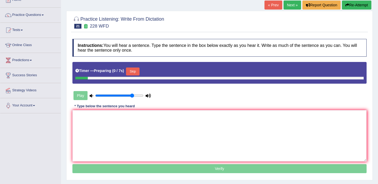
scroll to position [42, 0]
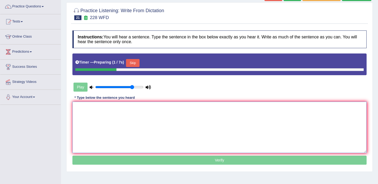
click at [180, 111] on textarea at bounding box center [219, 127] width 294 height 51
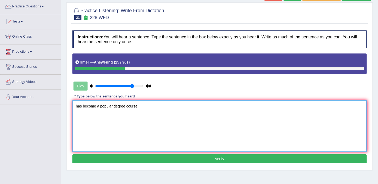
click at [76, 106] on textarea "has become a popular degree course" at bounding box center [219, 126] width 294 height 51
click at [171, 106] on textarea "Computer science has become a popular degree course" at bounding box center [219, 126] width 294 height 51
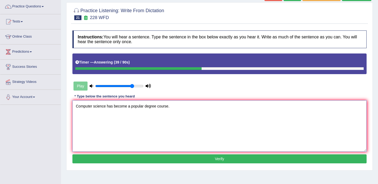
click at [106, 108] on textarea "Computer science has become a popular degree course." at bounding box center [219, 126] width 294 height 51
type textarea "Computer sciences has become a popular degree course."
click at [172, 158] on button "Verify" at bounding box center [219, 159] width 294 height 9
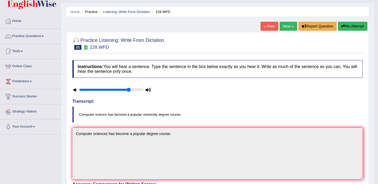
scroll to position [12, 0]
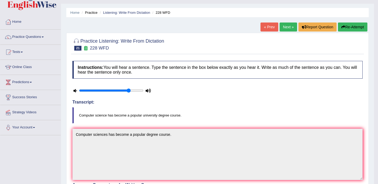
click at [285, 25] on link "Next »" at bounding box center [289, 27] width 18 height 9
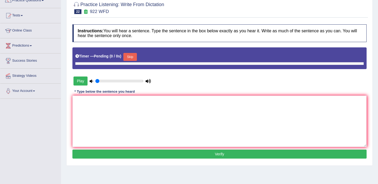
type input "0.8"
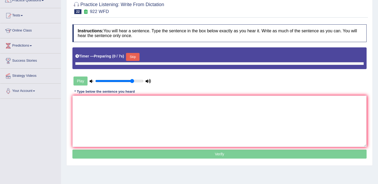
scroll to position [64, 0]
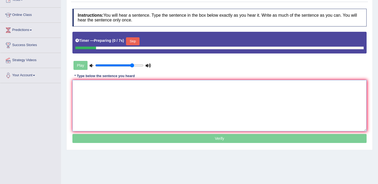
click at [218, 91] on textarea at bounding box center [219, 105] width 294 height 51
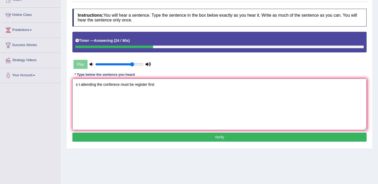
click at [78, 85] on textarea "s t attending the conferece must be register first" at bounding box center [219, 104] width 294 height 51
click at [159, 85] on textarea "Students attending the conferece must be register first" at bounding box center [219, 104] width 294 height 51
click at [171, 86] on textarea "Students attending the conferece must be registered first" at bounding box center [219, 104] width 294 height 51
type textarea "Students attending the conferece must be registered first."
click at [167, 139] on button "Verify" at bounding box center [219, 137] width 294 height 9
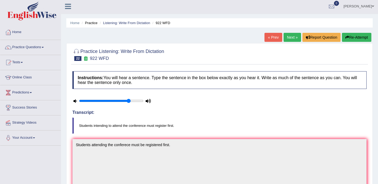
scroll to position [0, 0]
